Goal: Complete application form: Complete application form

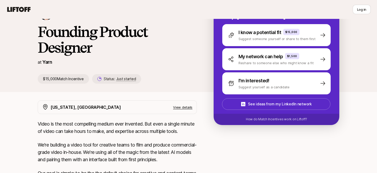
scroll to position [11, 0]
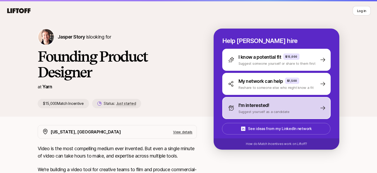
click at [246, 113] on p "Suggest yourself as a candidate" at bounding box center [263, 111] width 51 height 5
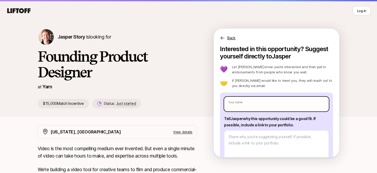
click at [245, 105] on input "text" at bounding box center [276, 104] width 105 height 15
type input "J"
type textarea "x"
type input "[PERSON_NAME]"
type textarea "x"
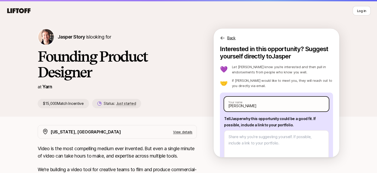
type input "Jaya"
type textarea "x"
type input "Jayat"
type textarea "x"
type input "[PERSON_NAME]"
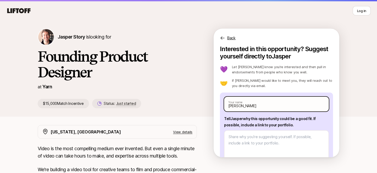
type textarea "x"
type input "[PERSON_NAME]"
type textarea "x"
type input "[PERSON_NAME] a"
type textarea "x"
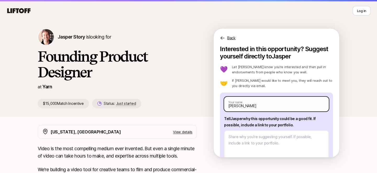
type input "[PERSON_NAME]"
type textarea "x"
type input "[PERSON_NAME]"
type textarea "x"
type input "[PERSON_NAME]"
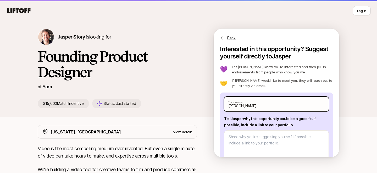
type textarea "x"
type input "[PERSON_NAME]"
type textarea "x"
type input "[PERSON_NAME]"
type textarea "x"
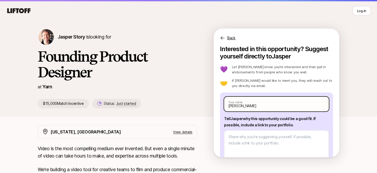
type input "[PERSON_NAME]"
type textarea "x"
type input "[PERSON_NAME]"
type textarea "x"
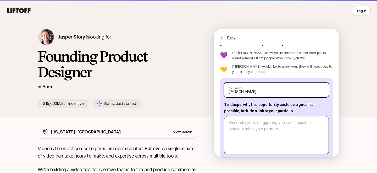
scroll to position [15, 0]
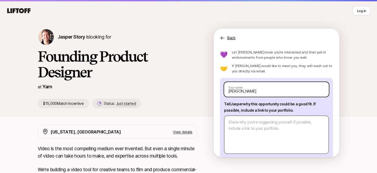
type input "[PERSON_NAME]"
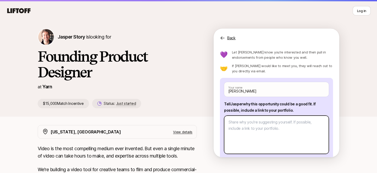
click at [267, 136] on textarea at bounding box center [276, 134] width 105 height 38
paste textarea "[URL][DOMAIN_NAME]"
type textarea "x"
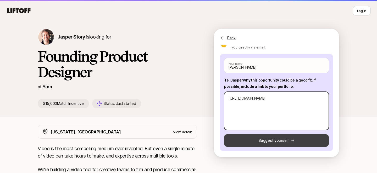
type textarea "[URL][DOMAIN_NAME]"
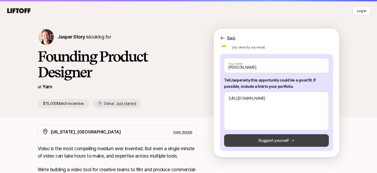
click at [268, 142] on button "Suggest yourself" at bounding box center [276, 140] width 105 height 13
type textarea "x"
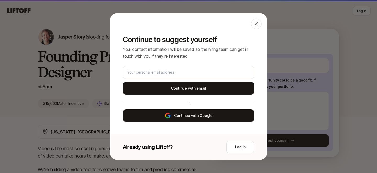
click at [197, 112] on button "Continue with Google" at bounding box center [188, 115] width 131 height 13
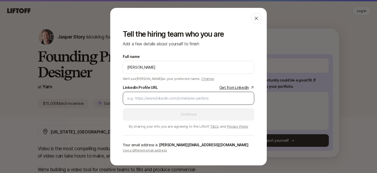
click at [187, 99] on input "LinkedIn Profile URL Get from LinkedIn" at bounding box center [188, 98] width 122 height 6
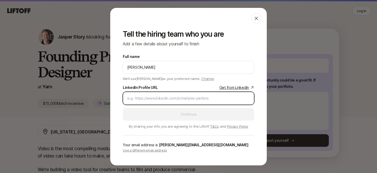
paste input "[URL][DOMAIN_NAME]"
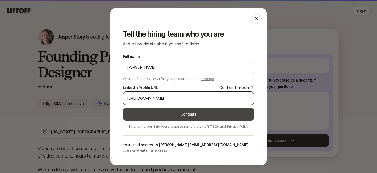
type input "[URL][DOMAIN_NAME]"
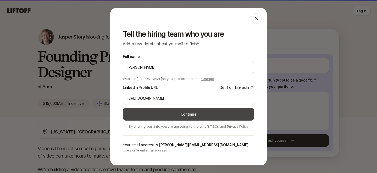
click at [214, 112] on button "Continue" at bounding box center [188, 114] width 131 height 13
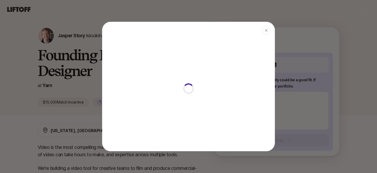
type textarea "x"
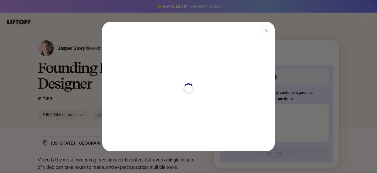
scroll to position [9, 0]
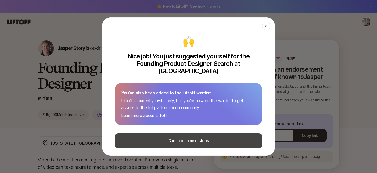
click at [216, 135] on button "Continue to next steps" at bounding box center [188, 140] width 147 height 15
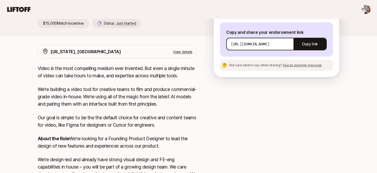
scroll to position [0, 0]
